Goal: Information Seeking & Learning: Learn about a topic

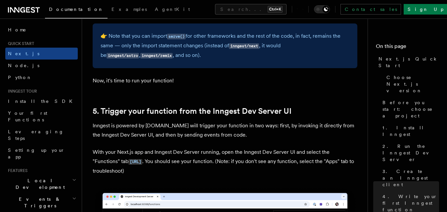
scroll to position [1453, 0]
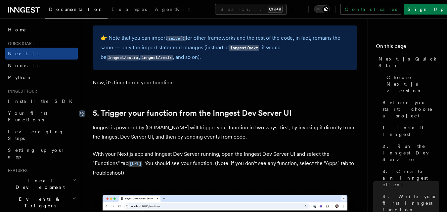
click at [81, 113] on icon at bounding box center [82, 114] width 7 height 7
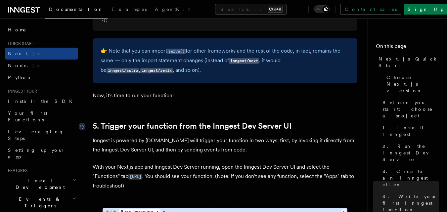
scroll to position [1432, 0]
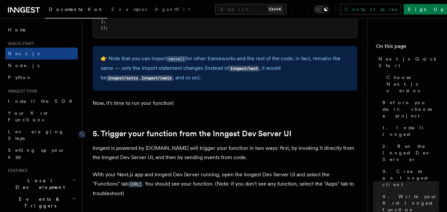
click at [127, 129] on link "5. Trigger your function from the Inngest Dev Server UI" at bounding box center [192, 133] width 199 height 9
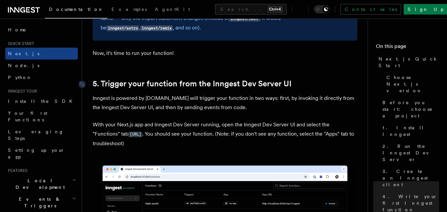
scroll to position [1476, 0]
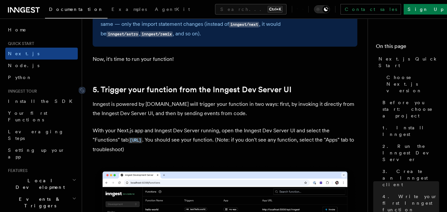
click at [212, 86] on link "5. Trigger your function from the Inngest Dev Server UI" at bounding box center [192, 89] width 199 height 9
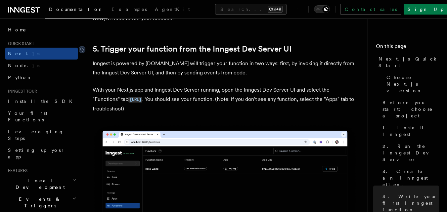
scroll to position [1514, 0]
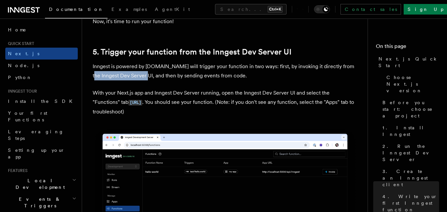
drag, startPoint x: 144, startPoint y: 75, endPoint x: 86, endPoint y: 76, distance: 58.3
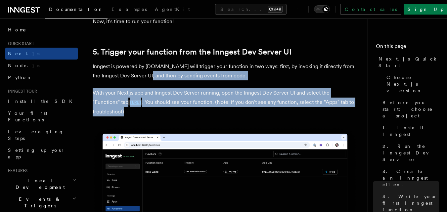
drag, startPoint x: 149, startPoint y: 75, endPoint x: 188, endPoint y: 111, distance: 52.7
click at [188, 111] on p "With your Next.js app and Inngest Dev Server running, open the Inngest Dev Serv…" at bounding box center [225, 102] width 265 height 28
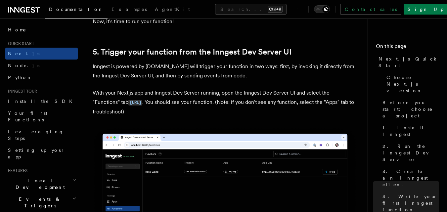
click at [155, 111] on p "With your Next.js app and Inngest Dev Server running, open the Inngest Dev Serv…" at bounding box center [225, 102] width 265 height 28
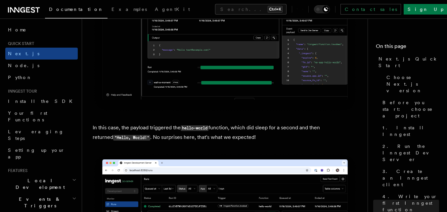
scroll to position [2589, 0]
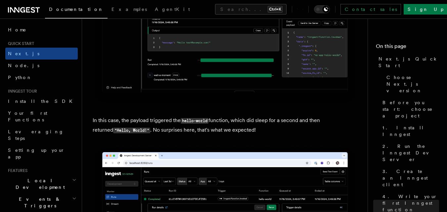
click at [277, 121] on p "In this case, the payload triggered the hello-world function, which did sleep f…" at bounding box center [225, 125] width 265 height 19
click at [329, 8] on icon "Toggle dark mode" at bounding box center [325, 9] width 5 height 5
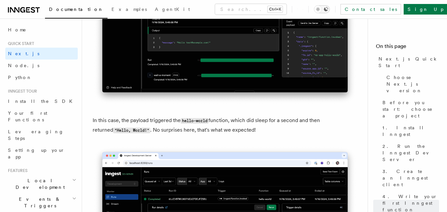
click at [329, 8] on icon "Toggle dark mode" at bounding box center [325, 9] width 5 height 5
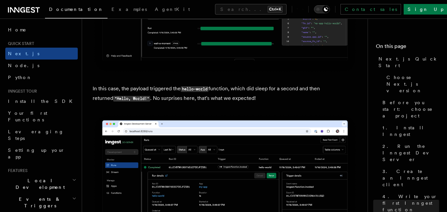
scroll to position [2622, 0]
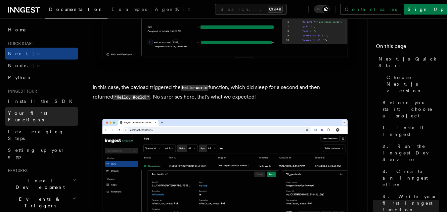
click at [40, 113] on span "Your first Functions" at bounding box center [27, 117] width 39 height 12
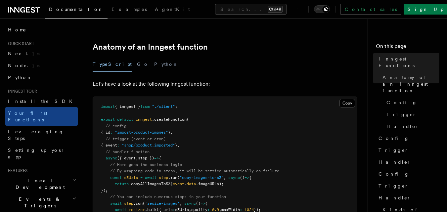
scroll to position [104, 0]
click at [137, 57] on button "Go" at bounding box center [143, 64] width 12 height 15
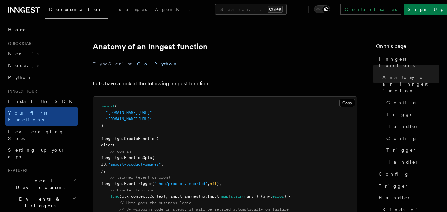
click at [154, 57] on button "Python" at bounding box center [166, 64] width 24 height 15
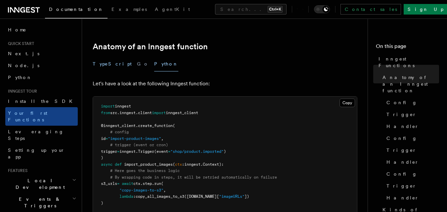
click at [105, 57] on button "TypeScript" at bounding box center [112, 64] width 39 height 15
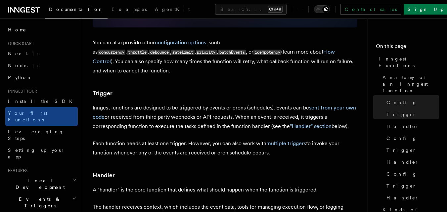
scroll to position [609, 0]
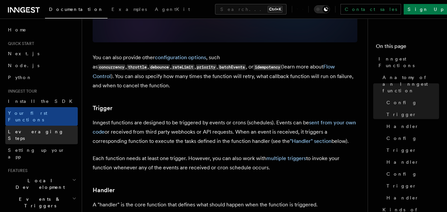
click at [35, 129] on span "Leveraging Steps" at bounding box center [36, 135] width 56 height 12
